Goal: Task Accomplishment & Management: Complete application form

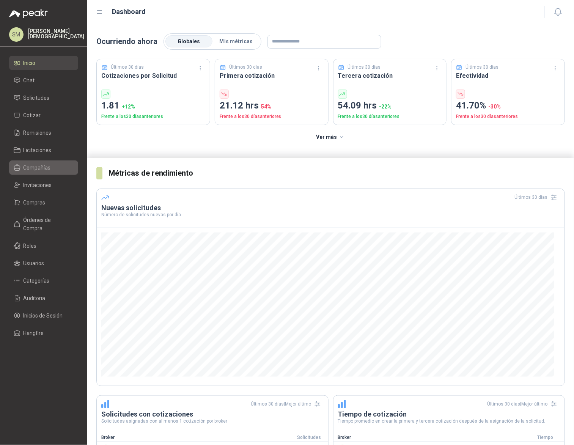
click at [45, 168] on span "Compañías" at bounding box center [37, 167] width 27 height 8
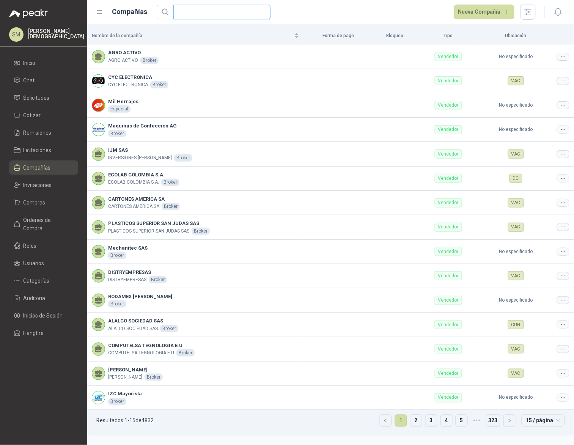
click at [199, 14] on input "text" at bounding box center [219, 12] width 82 height 14
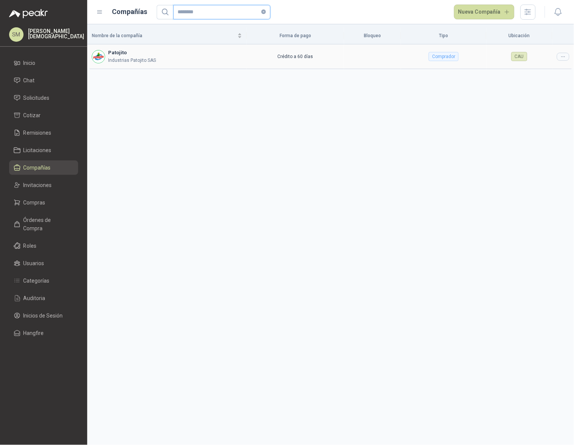
type input "********"
click at [563, 56] on icon at bounding box center [562, 56] width 3 height 0
click at [544, 71] on span "Editar compañía" at bounding box center [543, 70] width 39 height 8
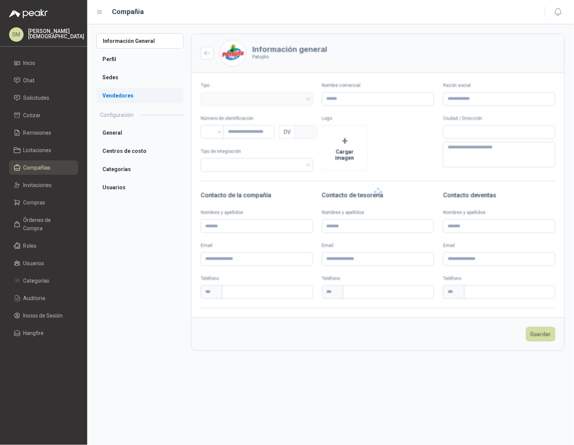
type input "********"
type input "**********"
type input "*********"
type input "*"
type textarea "**********"
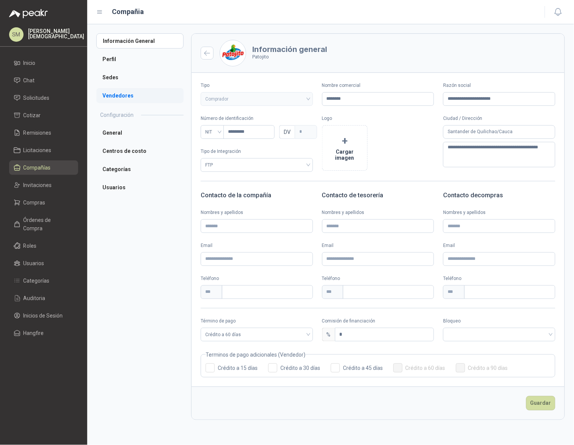
click at [132, 97] on li "Vendedores" at bounding box center [139, 95] width 87 height 15
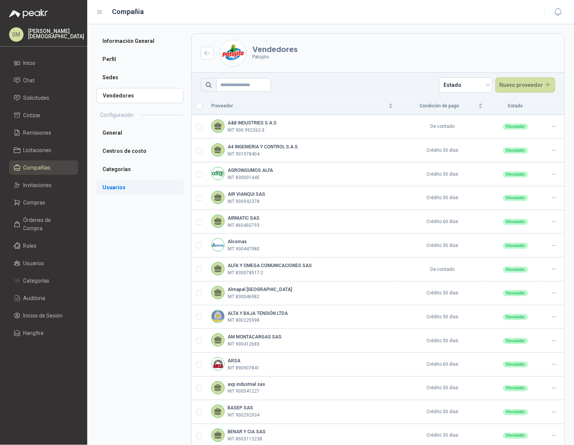
click at [115, 184] on li "Usuarios" at bounding box center [139, 187] width 87 height 15
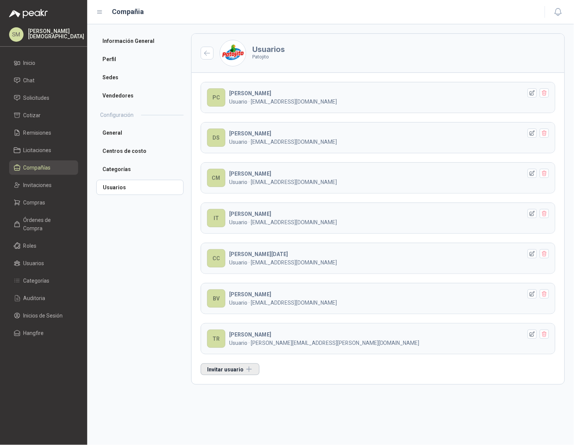
click at [230, 372] on button "Invitar usuario" at bounding box center [230, 369] width 59 height 12
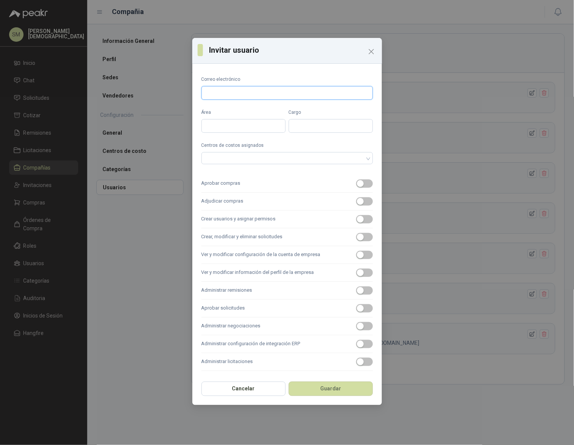
click at [252, 91] on input "Correo electrónico" at bounding box center [286, 93] width 171 height 14
paste input "**********"
type input "**********"
click at [368, 50] on icon "Close" at bounding box center [371, 51] width 9 height 9
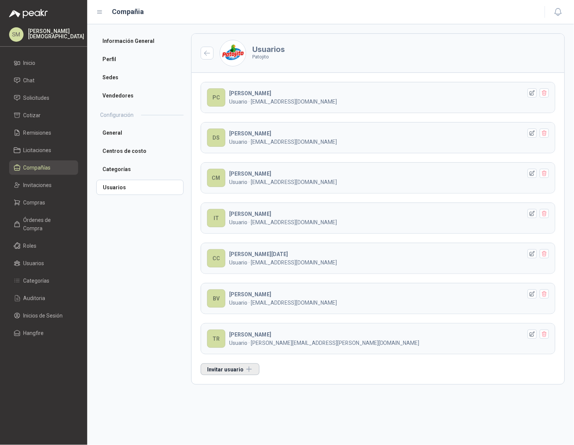
click at [229, 375] on button "Invitar usuario" at bounding box center [230, 369] width 59 height 12
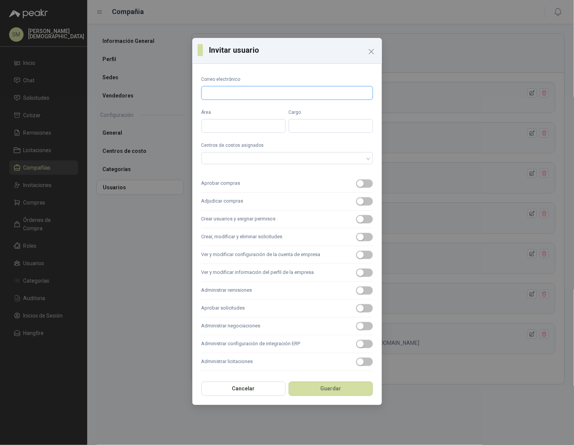
click at [263, 95] on input "Correo electrónico" at bounding box center [286, 93] width 171 height 14
paste input "**********"
type input "**********"
click at [233, 126] on input "Área" at bounding box center [243, 126] width 84 height 14
type input "*****"
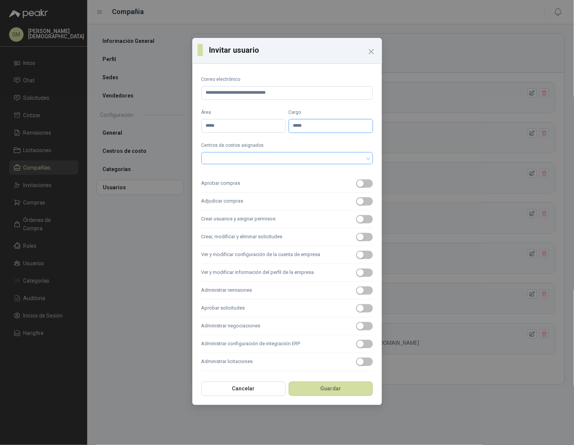
click at [268, 157] on div at bounding box center [283, 157] width 160 height 5
type input "*****"
click at [274, 158] on div at bounding box center [283, 157] width 160 height 5
drag, startPoint x: 357, startPoint y: 163, endPoint x: 360, endPoint y: 160, distance: 4.3
click at [360, 160] on div at bounding box center [286, 159] width 171 height 14
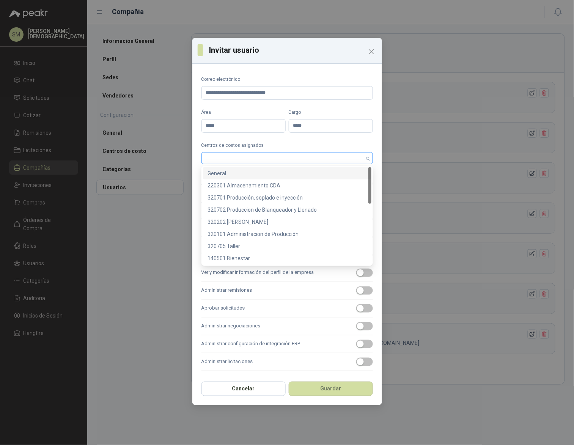
click at [367, 158] on div at bounding box center [286, 158] width 171 height 12
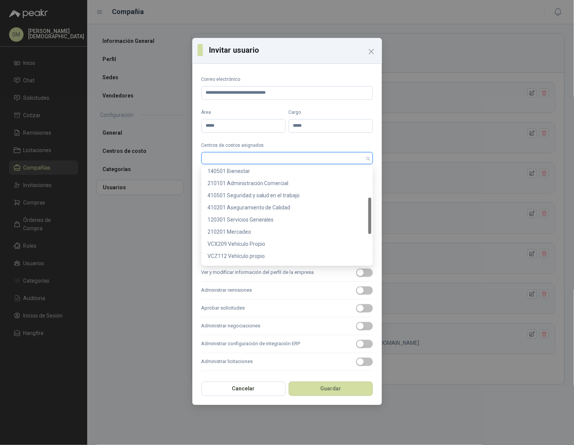
scroll to position [158, 0]
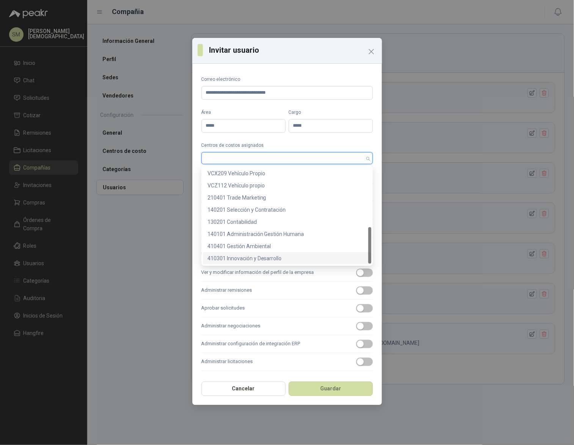
click at [264, 259] on div "410301 Innovación y Desarrollo" at bounding box center [286, 258] width 159 height 8
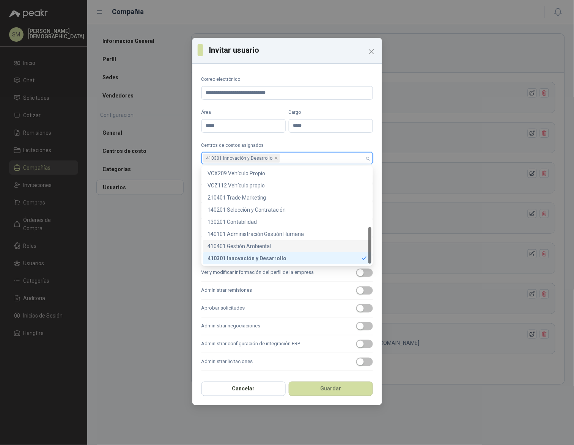
click at [263, 245] on div "410401 Gestión Ambiental" at bounding box center [286, 246] width 159 height 8
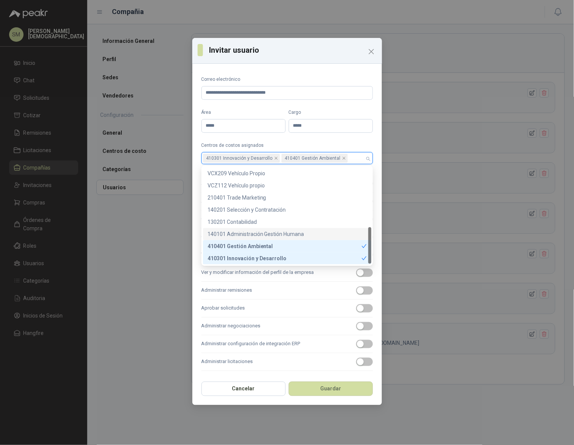
click at [268, 234] on div "140101 Administración Gestión Humana" at bounding box center [286, 234] width 159 height 8
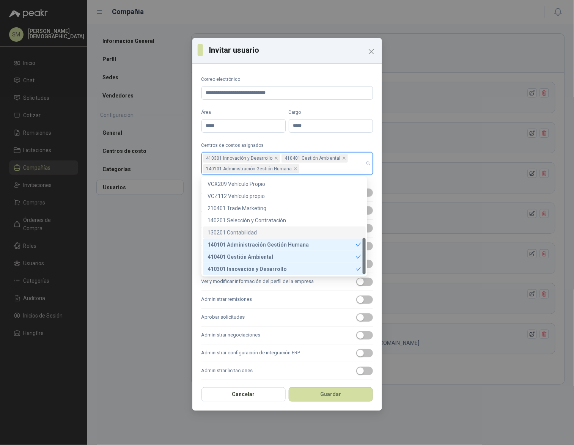
drag, startPoint x: 249, startPoint y: 230, endPoint x: 252, endPoint y: 224, distance: 7.2
click at [249, 229] on div "130201 Contabilidad" at bounding box center [284, 232] width 154 height 8
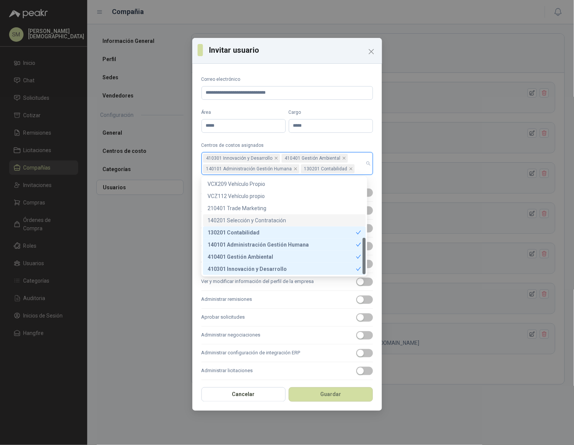
click at [254, 219] on div "140201 Selección y Contratación" at bounding box center [284, 220] width 154 height 8
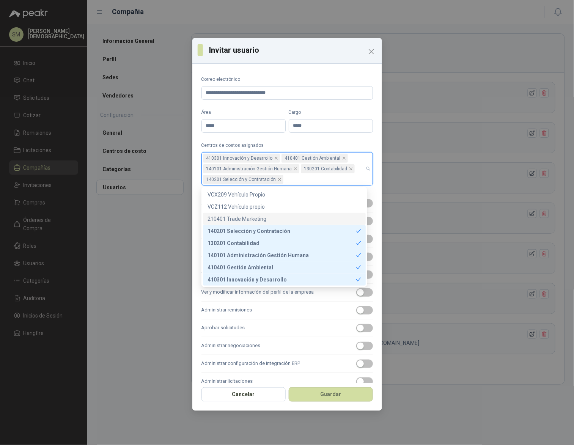
click at [250, 215] on div "210401 Trade Marketing" at bounding box center [284, 219] width 154 height 8
click at [253, 205] on div "VCZ112 Vehículo propio" at bounding box center [284, 206] width 154 height 8
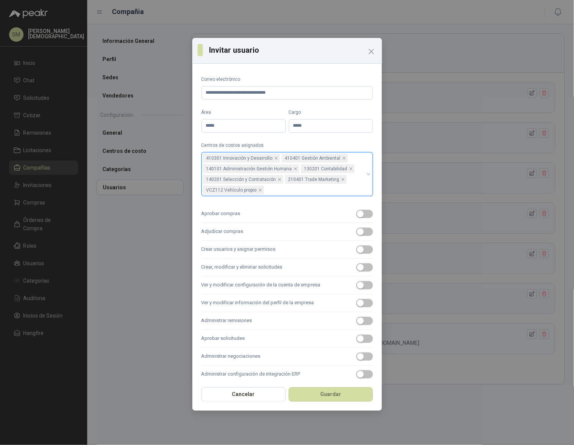
click at [254, 194] on div "VCZ112 Vehículo propio" at bounding box center [234, 190] width 63 height 11
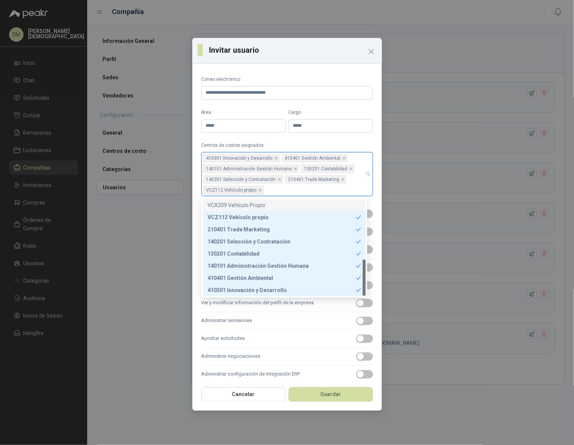
click at [291, 187] on div "410301 Innovación y Desarrollo 410401 Gestión Ambiental 140101 Administración G…" at bounding box center [283, 174] width 160 height 42
click at [273, 204] on div "VCX209 Vehículo Propio" at bounding box center [284, 205] width 154 height 8
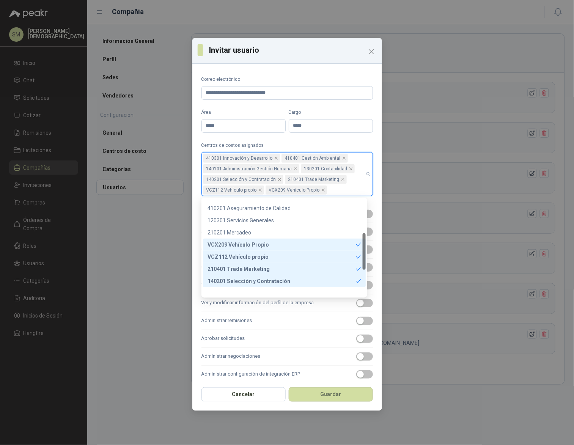
scroll to position [89, 0]
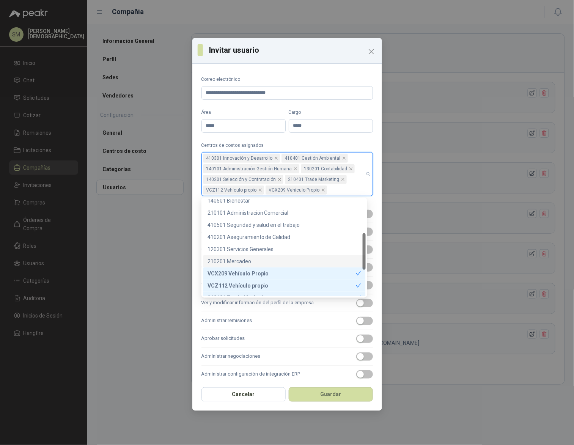
click at [242, 261] on div "210201 Mercadeo" at bounding box center [284, 261] width 154 height 8
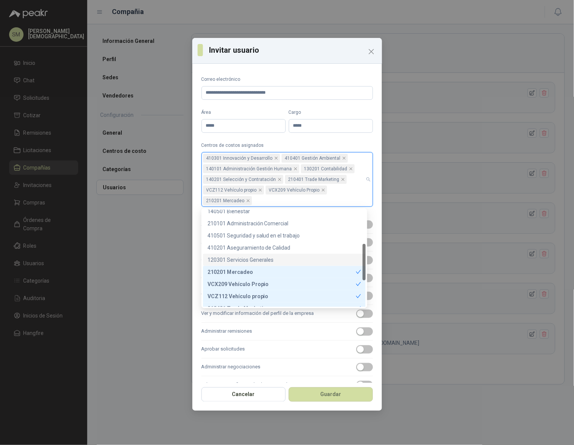
drag, startPoint x: 245, startPoint y: 256, endPoint x: 247, endPoint y: 247, distance: 9.7
click at [245, 256] on div "120301 Servicios Generales" at bounding box center [284, 259] width 154 height 8
click at [248, 245] on div "410201 Aseguramiento de Calidad" at bounding box center [284, 247] width 154 height 8
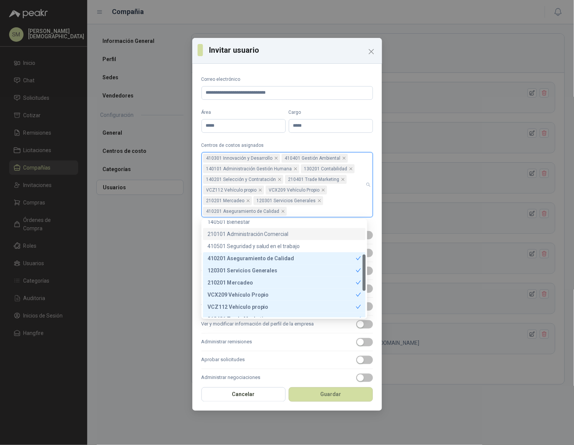
click at [249, 235] on div "210101 Administración Comercial" at bounding box center [284, 234] width 154 height 8
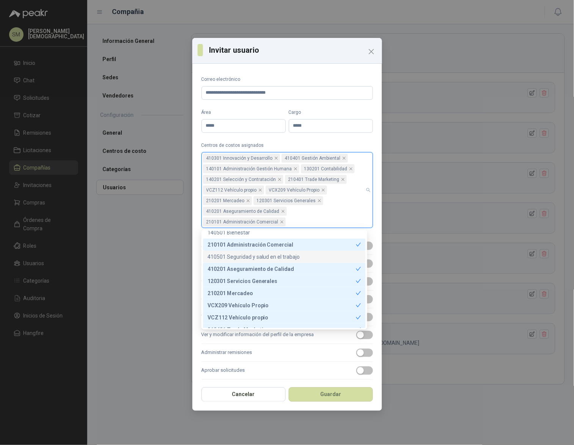
click at [249, 256] on div "410501 Seguridad y salud en el trabajo" at bounding box center [284, 256] width 154 height 8
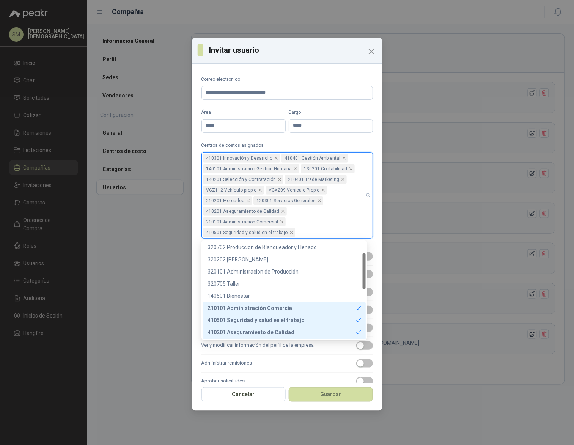
scroll to position [30, 0]
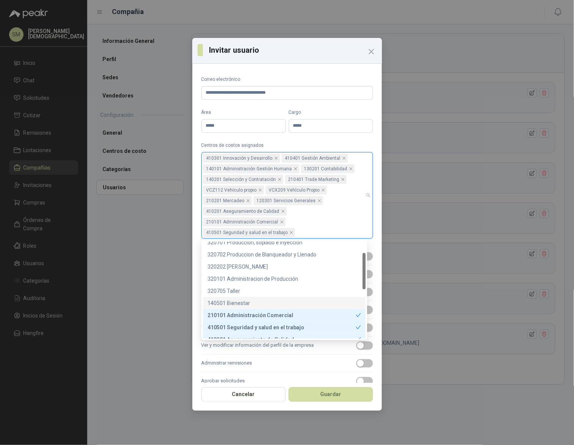
click at [240, 301] on div "140501 Bienestar" at bounding box center [284, 303] width 154 height 8
click at [243, 287] on div "320705 Taller" at bounding box center [284, 291] width 154 height 8
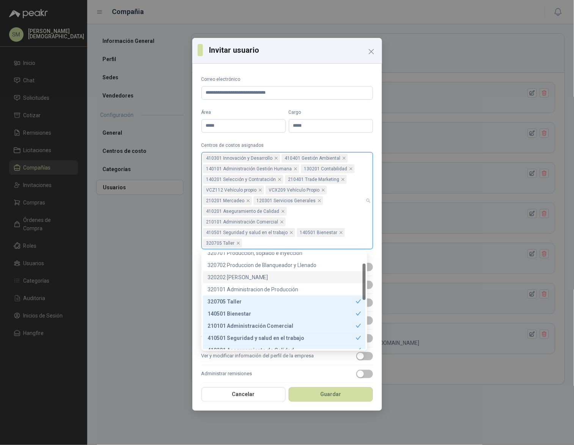
click at [248, 287] on div "320101 Administracion de Producción" at bounding box center [284, 289] width 154 height 8
click at [251, 277] on div "320202 [PERSON_NAME]" at bounding box center [284, 277] width 154 height 8
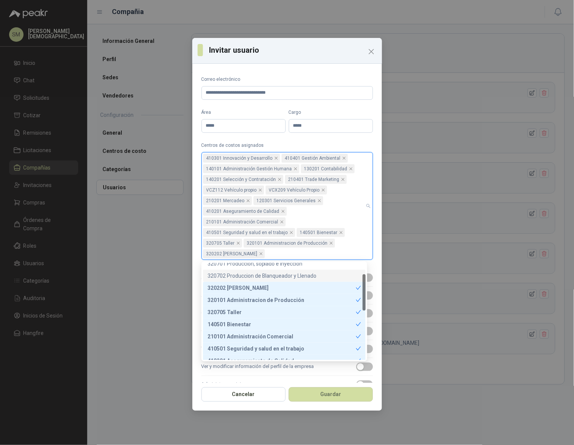
click at [251, 277] on div "320702 Produccion de Blanqueador y Llenado" at bounding box center [284, 275] width 154 height 8
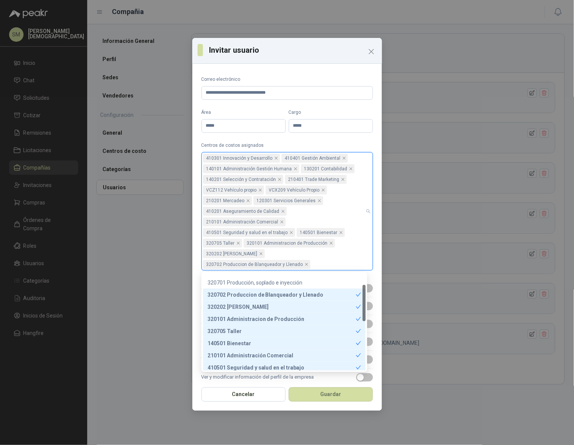
scroll to position [0, 0]
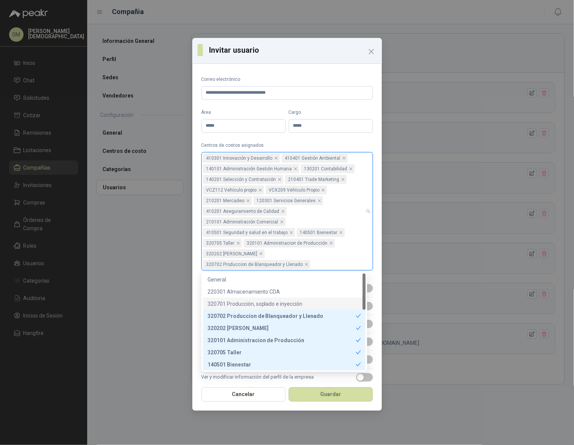
click at [255, 300] on div "320701 Producción, soplado e inyección" at bounding box center [284, 303] width 154 height 8
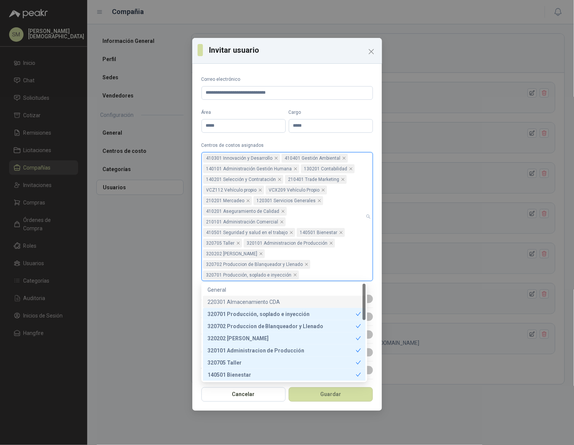
click at [251, 298] on div "220301 Almacenamiento CDA" at bounding box center [284, 302] width 154 height 8
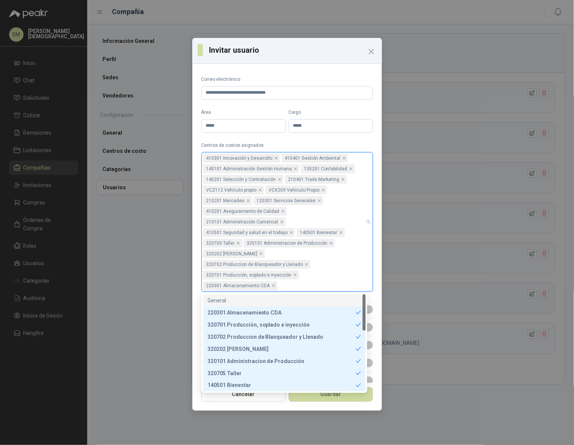
click at [249, 299] on div "General" at bounding box center [284, 300] width 154 height 8
click at [370, 141] on div "**********" at bounding box center [287, 225] width 190 height 316
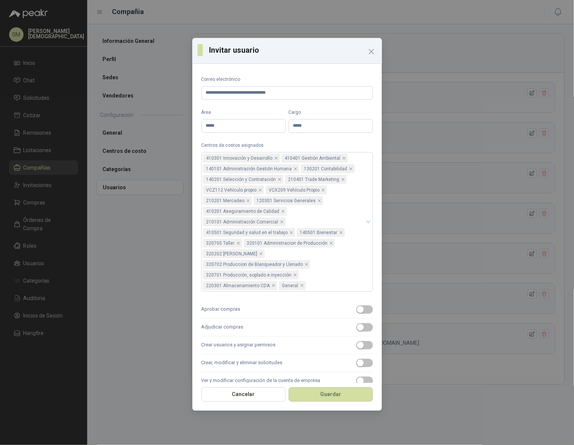
scroll to position [120, 0]
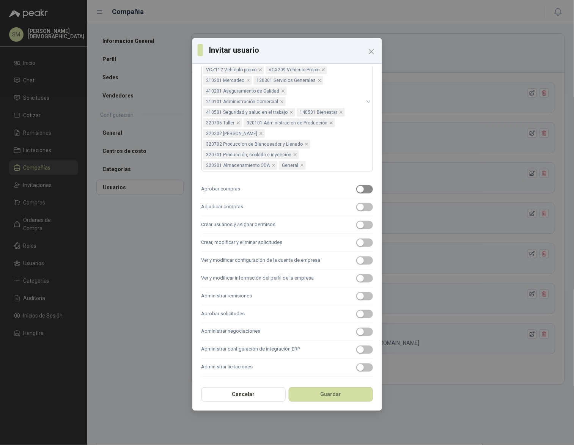
click at [357, 191] on div "button" at bounding box center [360, 189] width 7 height 7
click at [358, 187] on span "button" at bounding box center [364, 189] width 17 height 8
click at [357, 223] on div "button" at bounding box center [360, 224] width 7 height 7
drag, startPoint x: 356, startPoint y: 242, endPoint x: 357, endPoint y: 252, distance: 9.9
click at [357, 242] on div "button" at bounding box center [360, 242] width 7 height 7
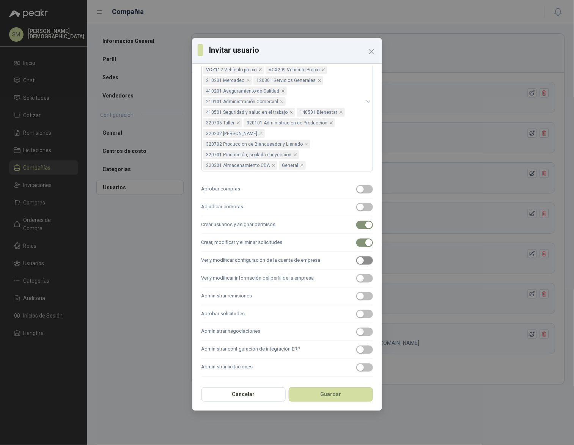
click at [357, 262] on div "button" at bounding box center [360, 260] width 7 height 7
click at [357, 279] on div "button" at bounding box center [360, 278] width 7 height 7
click at [360, 300] on span "button" at bounding box center [364, 296] width 17 height 8
click at [357, 314] on div "button" at bounding box center [360, 313] width 7 height 7
click at [358, 329] on span "button" at bounding box center [364, 332] width 17 height 8
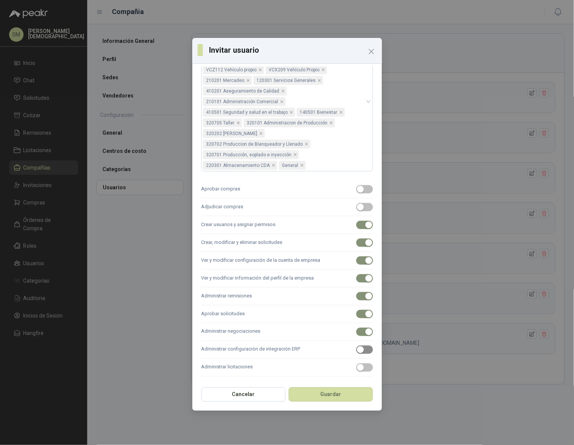
click at [357, 351] on div "button" at bounding box center [360, 349] width 7 height 7
click at [357, 369] on div "button" at bounding box center [360, 367] width 7 height 7
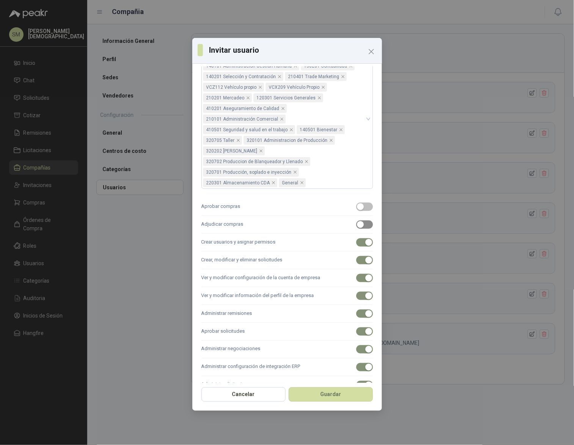
click at [357, 226] on div "button" at bounding box center [360, 224] width 7 height 7
click at [358, 210] on label "Aprobar compras" at bounding box center [286, 207] width 171 height 18
click at [358, 210] on button "Aprobar compras" at bounding box center [364, 206] width 17 height 8
click at [325, 392] on button "Guardar" at bounding box center [330, 394] width 84 height 14
